Goal: Information Seeking & Learning: Learn about a topic

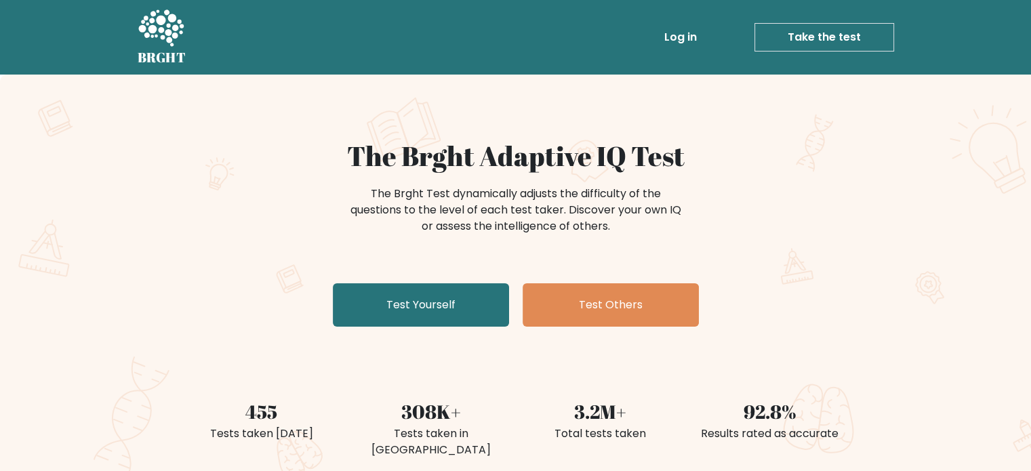
drag, startPoint x: 472, startPoint y: 211, endPoint x: 605, endPoint y: 227, distance: 133.8
click at [598, 229] on div "The Brght Test dynamically adjusts the difficulty of the questions to the level…" at bounding box center [515, 210] width 339 height 49
click at [605, 227] on div "The Brght Test dynamically adjusts the difficulty of the questions to the level…" at bounding box center [515, 210] width 339 height 49
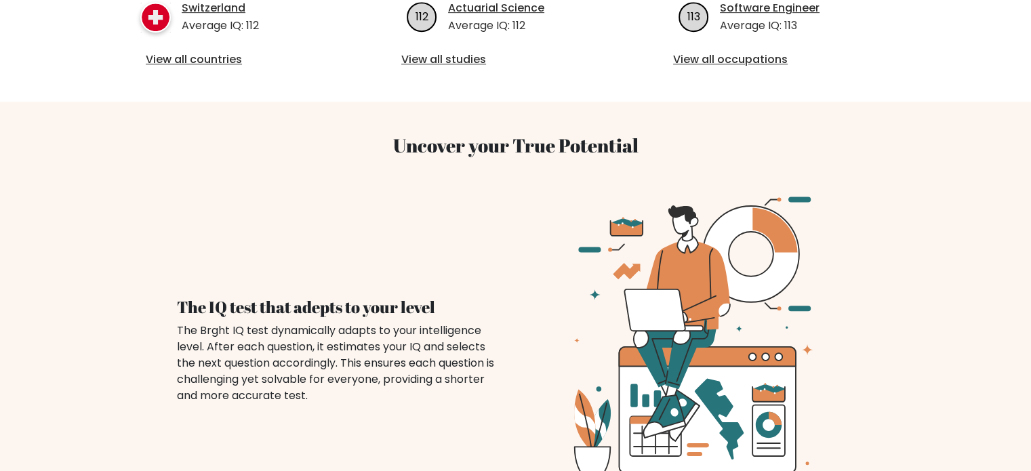
scroll to position [813, 0]
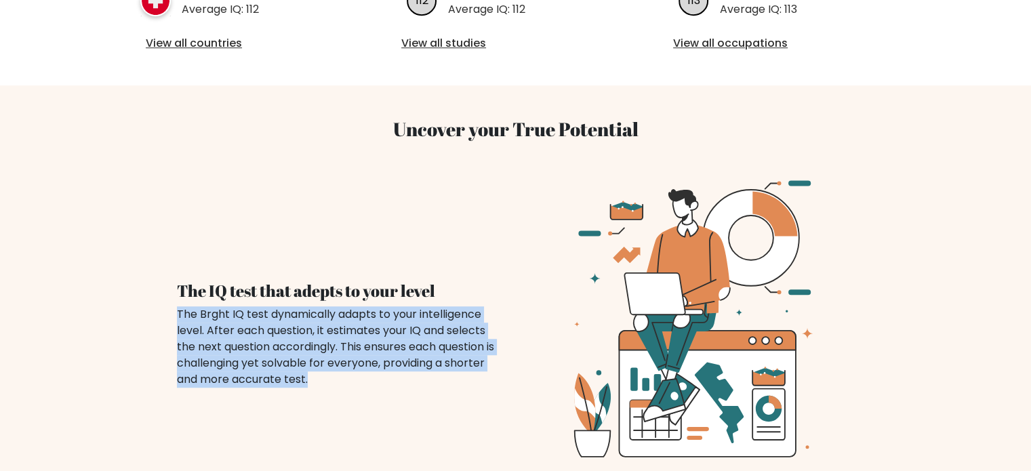
drag, startPoint x: 314, startPoint y: 365, endPoint x: 176, endPoint y: 302, distance: 151.7
click at [176, 302] on div "The IQ test that adepts to your level The Brght IQ test dynamically adapts to y…" at bounding box center [338, 318] width 355 height 139
copy div "The Brght IQ test dynamically adapts to your intelligence level. After each que…"
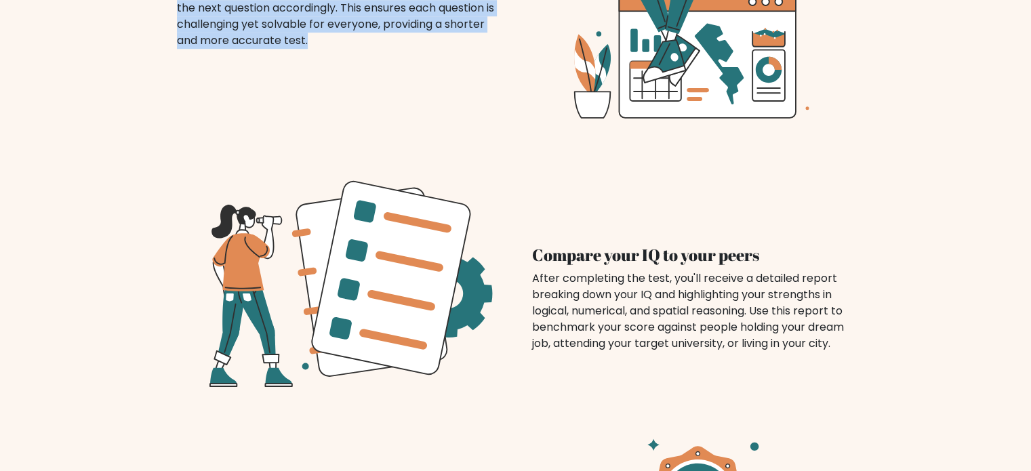
scroll to position [1288, 0]
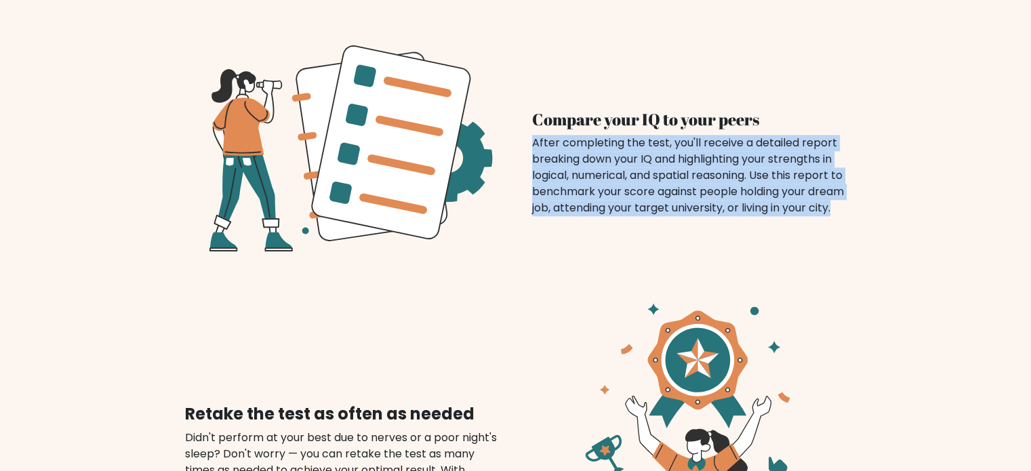
drag, startPoint x: 533, startPoint y: 125, endPoint x: 845, endPoint y: 185, distance: 318.1
click at [845, 185] on div "After completing the test, you'll receive a detailed report breaking down your …" at bounding box center [693, 175] width 323 height 81
drag, startPoint x: 751, startPoint y: 186, endPoint x: 529, endPoint y: 124, distance: 230.7
click at [529, 124] on div "Compare your IQ to your peers After completing the test, you'll receive a detai…" at bounding box center [693, 146] width 355 height 139
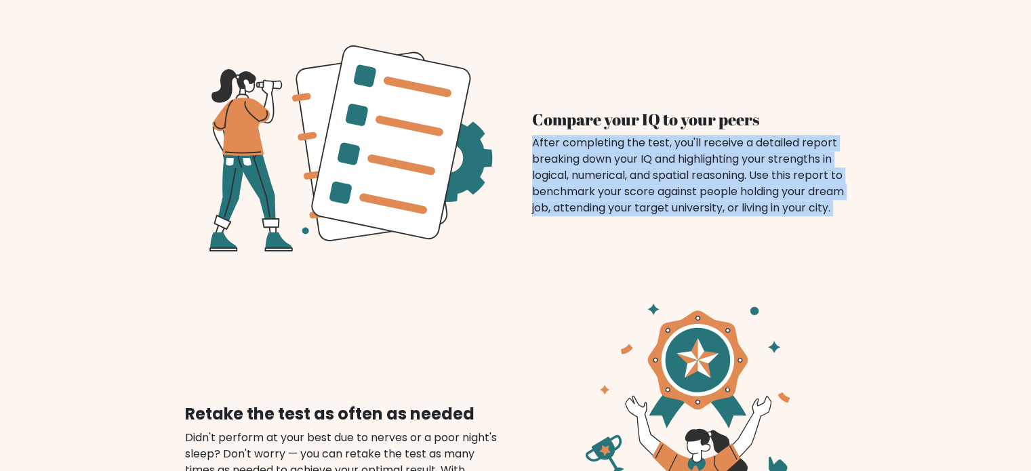
click at [529, 124] on div "Compare your IQ to your peers After completing the test, you'll receive a detai…" at bounding box center [693, 146] width 355 height 139
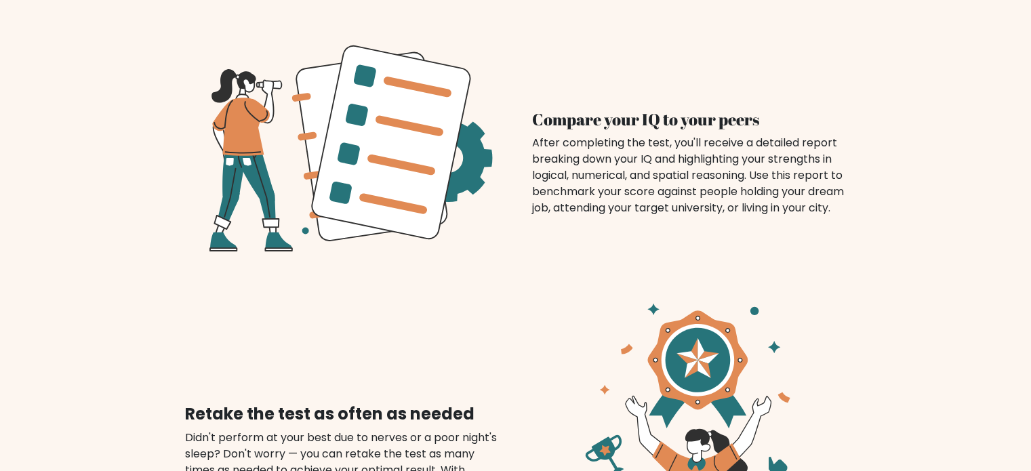
click at [535, 135] on div "After completing the test, you'll receive a detailed report breaking down your …" at bounding box center [693, 175] width 323 height 81
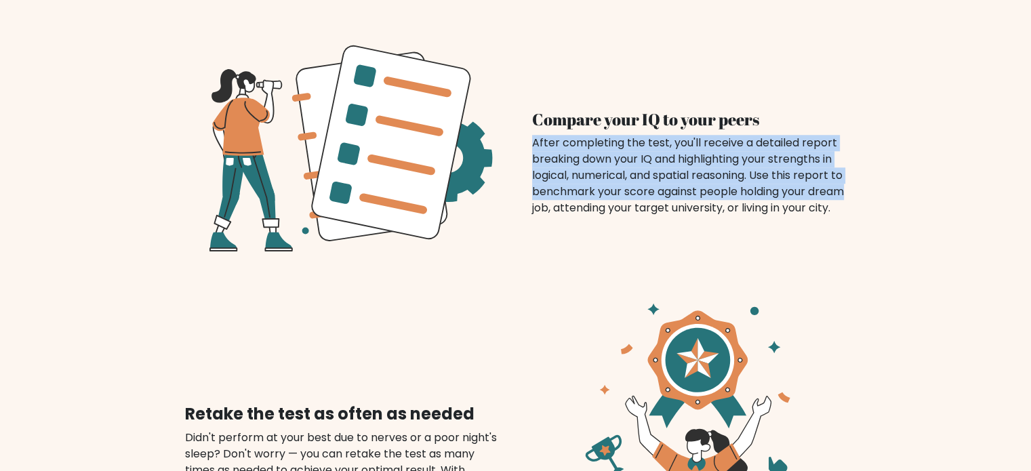
drag, startPoint x: 535, startPoint y: 124, endPoint x: 836, endPoint y: 182, distance: 307.2
click at [836, 182] on div "After completing the test, you'll receive a detailed report breaking down your …" at bounding box center [693, 175] width 323 height 81
click at [837, 183] on div "After completing the test, you'll receive a detailed report breaking down your …" at bounding box center [693, 175] width 323 height 81
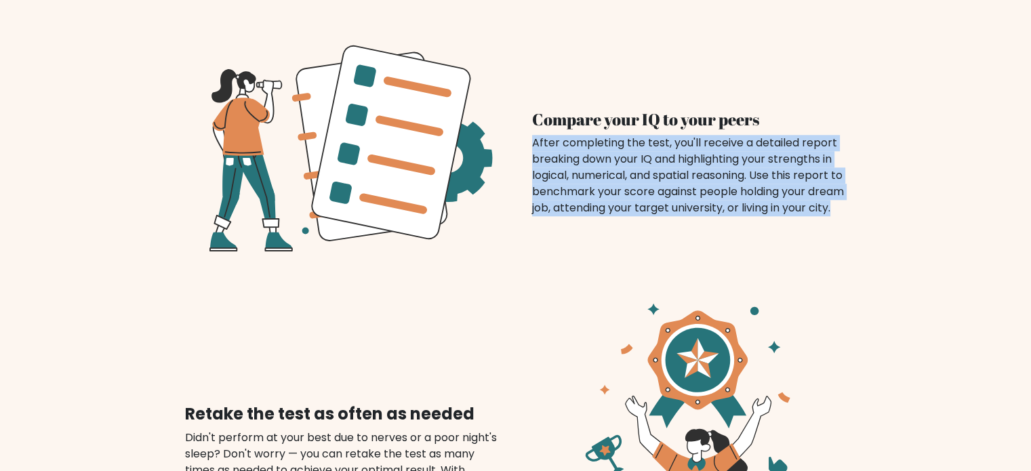
drag, startPoint x: 837, startPoint y: 190, endPoint x: 535, endPoint y: 128, distance: 308.7
click at [535, 135] on div "After completing the test, you'll receive a detailed report breaking down your …" at bounding box center [693, 175] width 323 height 81
drag, startPoint x: 535, startPoint y: 128, endPoint x: 853, endPoint y: 192, distance: 324.9
click at [875, 196] on div "Compare your IQ to your peers Retake the test as often as needed" at bounding box center [515, 370] width 895 height 731
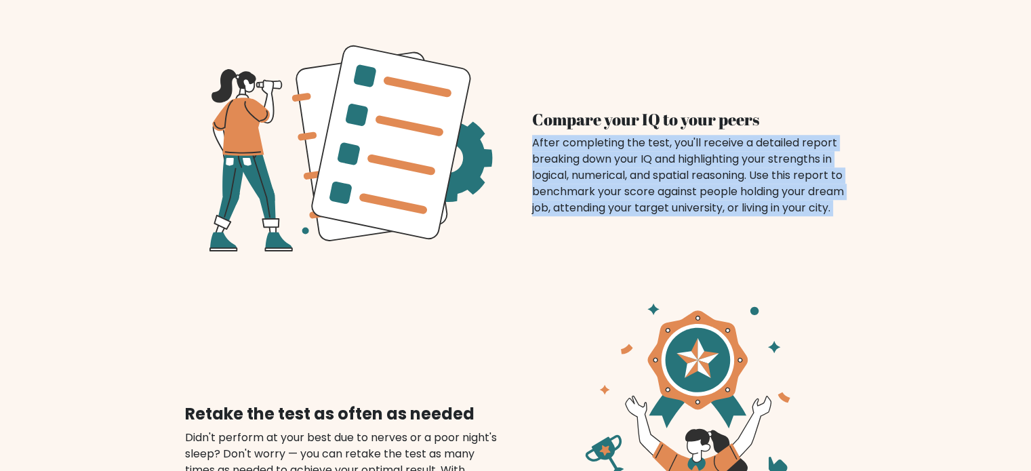
click at [853, 192] on div "After completing the test, you'll receive a detailed report breaking down your …" at bounding box center [693, 175] width 323 height 81
drag, startPoint x: 831, startPoint y: 192, endPoint x: 531, endPoint y: 127, distance: 307.1
click at [531, 127] on div "Compare your IQ to your peers After completing the test, you'll receive a detai…" at bounding box center [693, 146] width 355 height 139
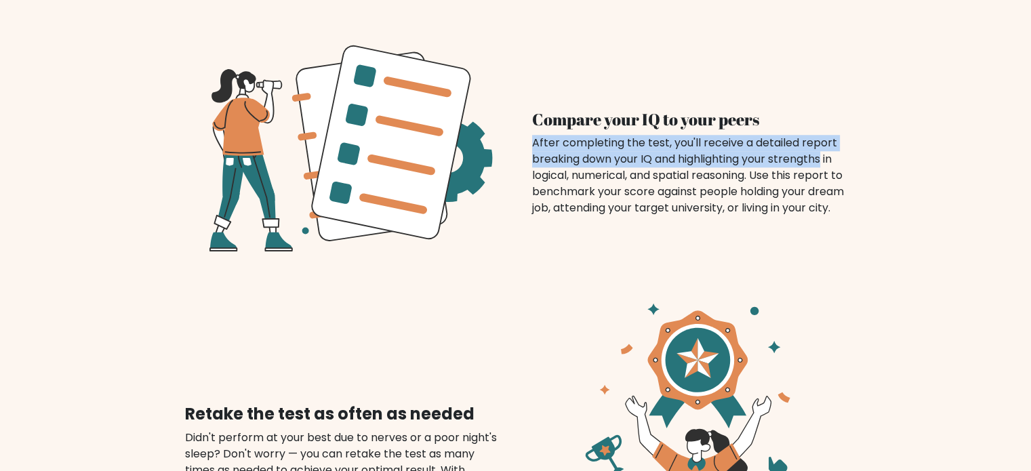
drag, startPoint x: 531, startPoint y: 127, endPoint x: 790, endPoint y: 138, distance: 259.1
click at [790, 138] on div "Compare your IQ to your peers After completing the test, you'll receive a detai…" at bounding box center [693, 146] width 355 height 139
click at [792, 137] on div "After completing the test, you'll receive a detailed report breaking down your …" at bounding box center [693, 175] width 323 height 81
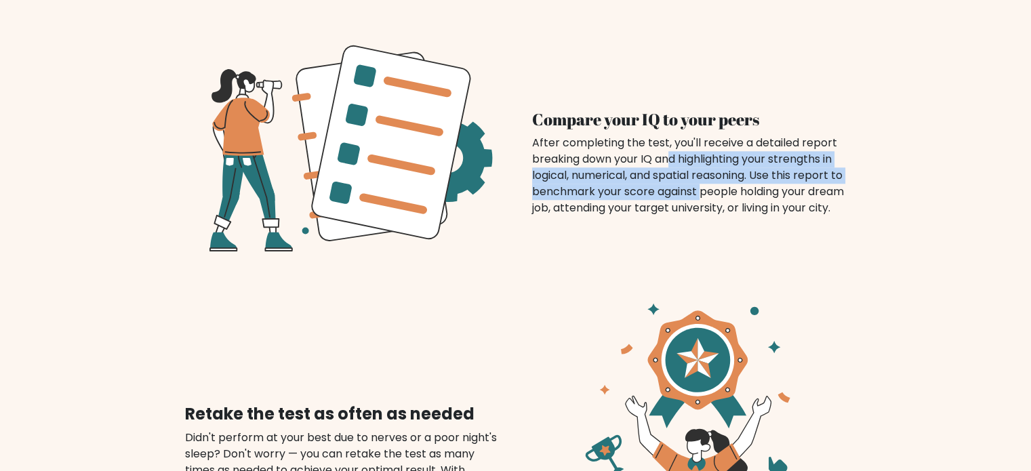
drag, startPoint x: 668, startPoint y: 136, endPoint x: 705, endPoint y: 175, distance: 53.2
click at [705, 175] on div "After completing the test, you'll receive a detailed report breaking down your …" at bounding box center [693, 175] width 323 height 81
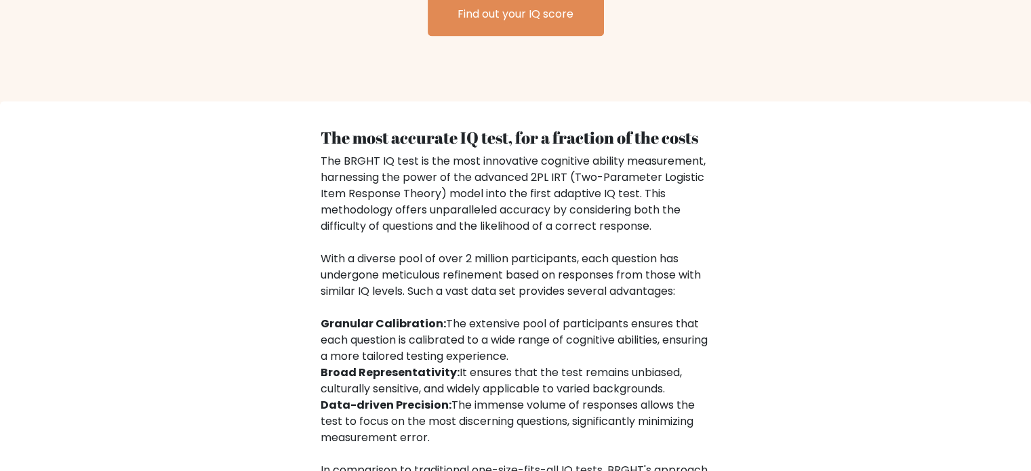
scroll to position [1966, 0]
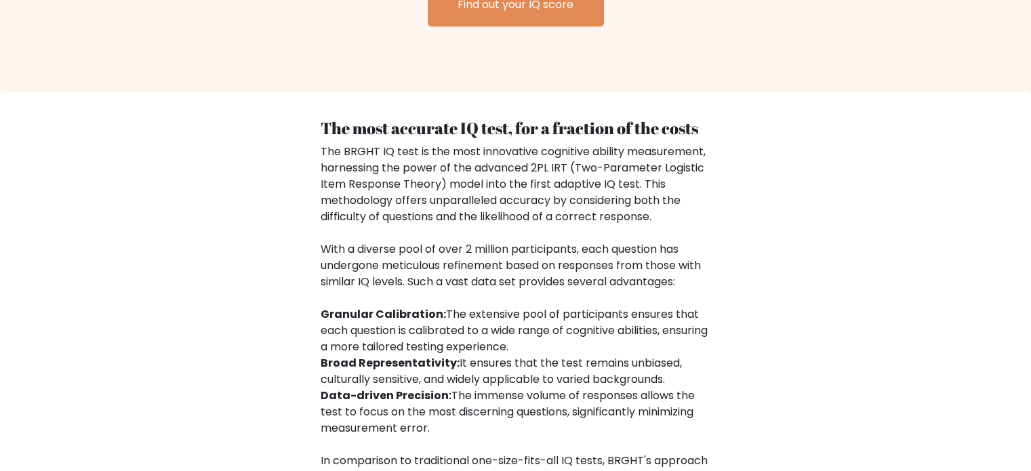
drag, startPoint x: 943, startPoint y: 235, endPoint x: 845, endPoint y: 176, distance: 114.4
click at [943, 235] on div "The most accurate IQ test, for a fraction of the costs The BRGHT IQ test is the…" at bounding box center [515, 370] width 1031 height 556
